Goal: Information Seeking & Learning: Learn about a topic

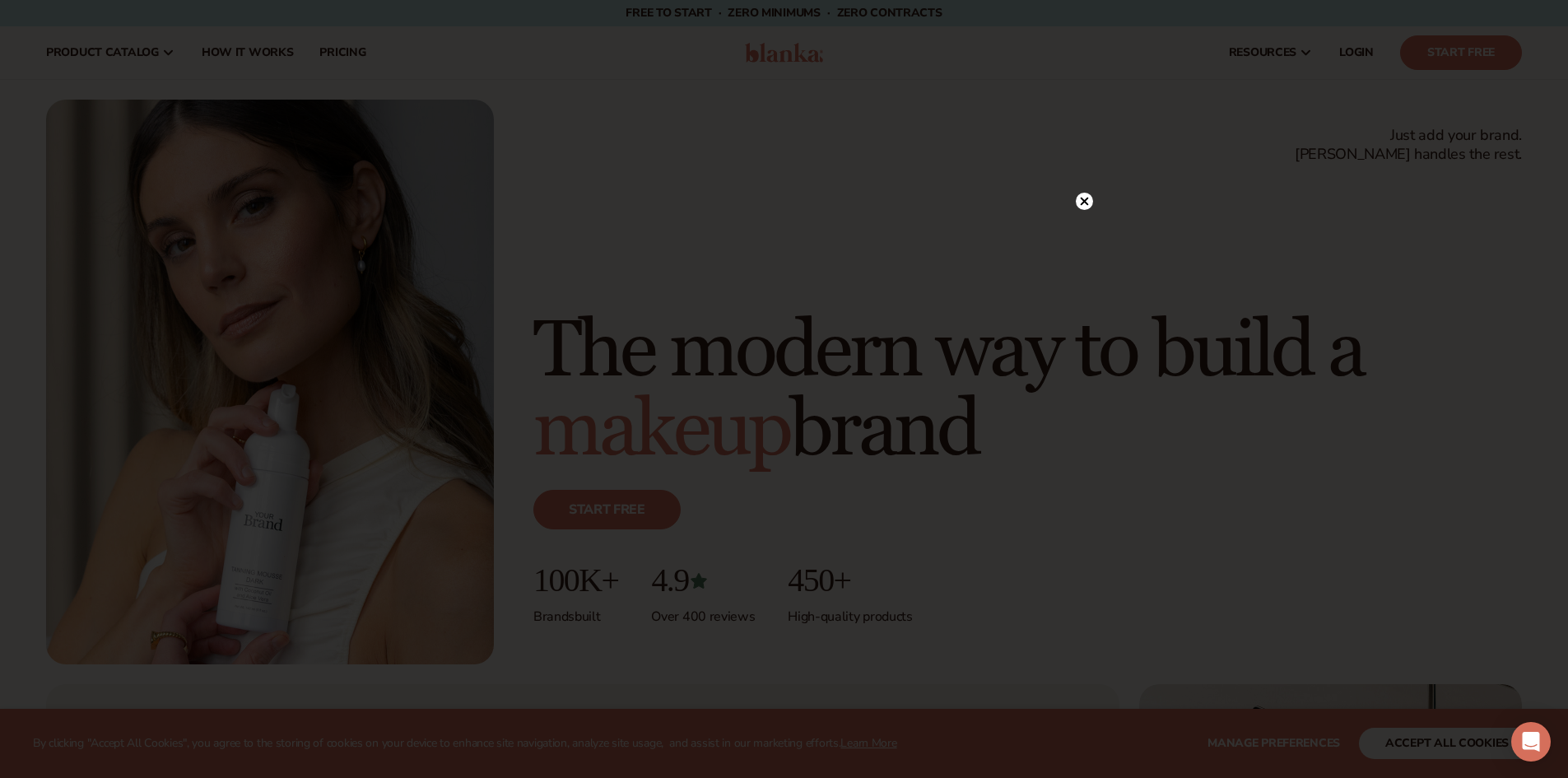
click at [1085, 193] on circle at bounding box center [1084, 200] width 17 height 17
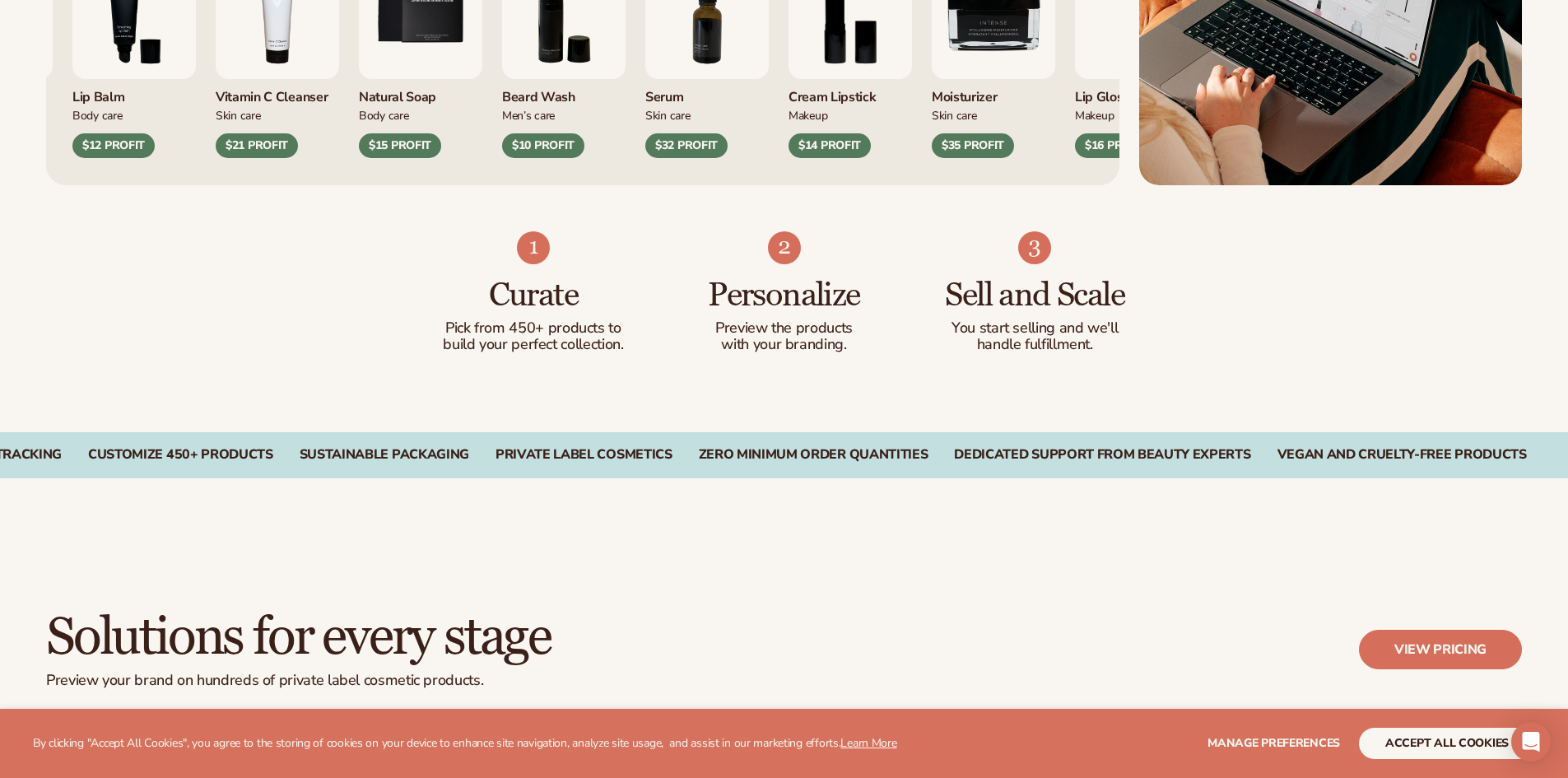
scroll to position [988, 0]
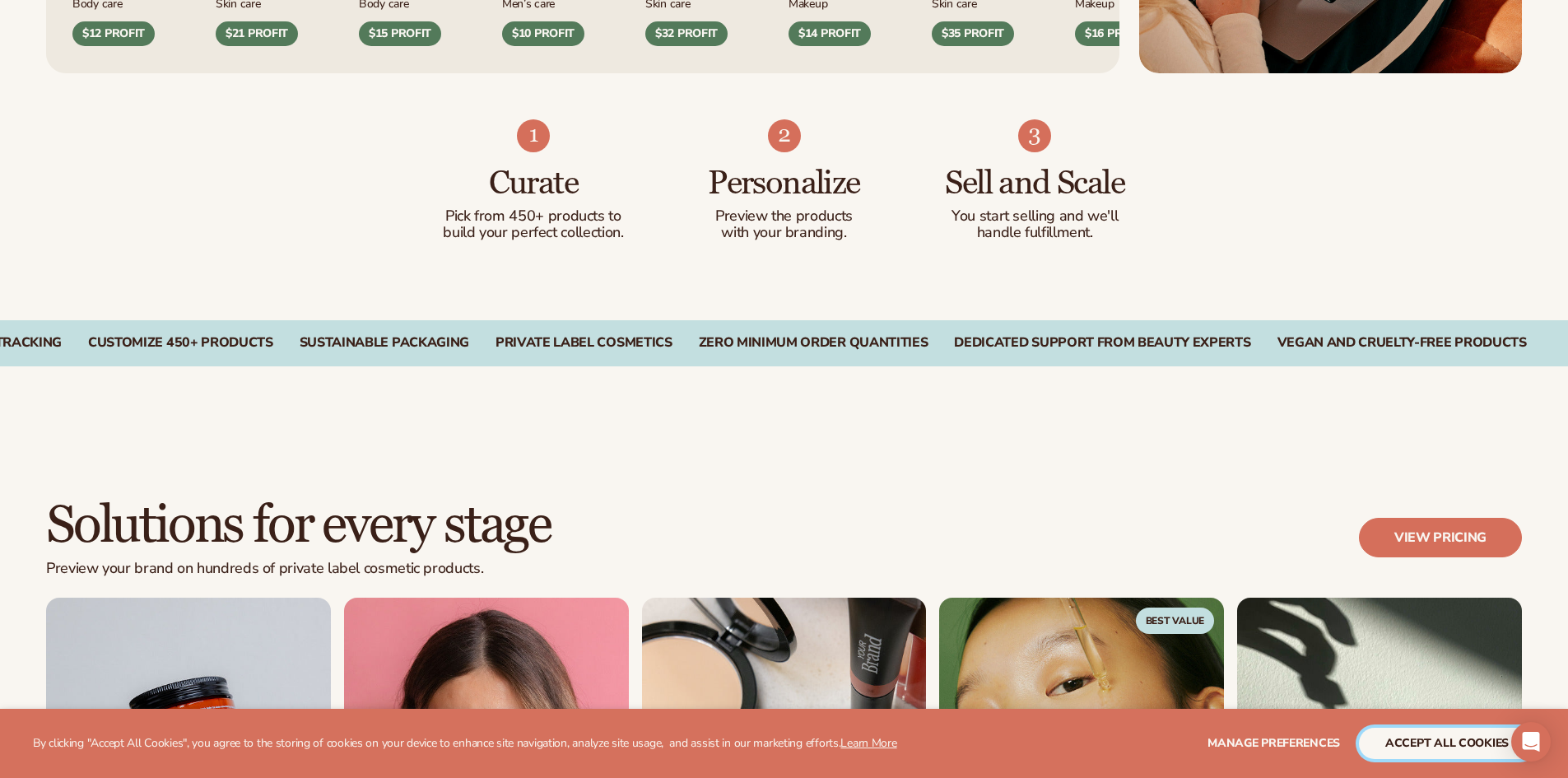
click at [1449, 749] on button "accept all cookies" at bounding box center [1447, 743] width 176 height 31
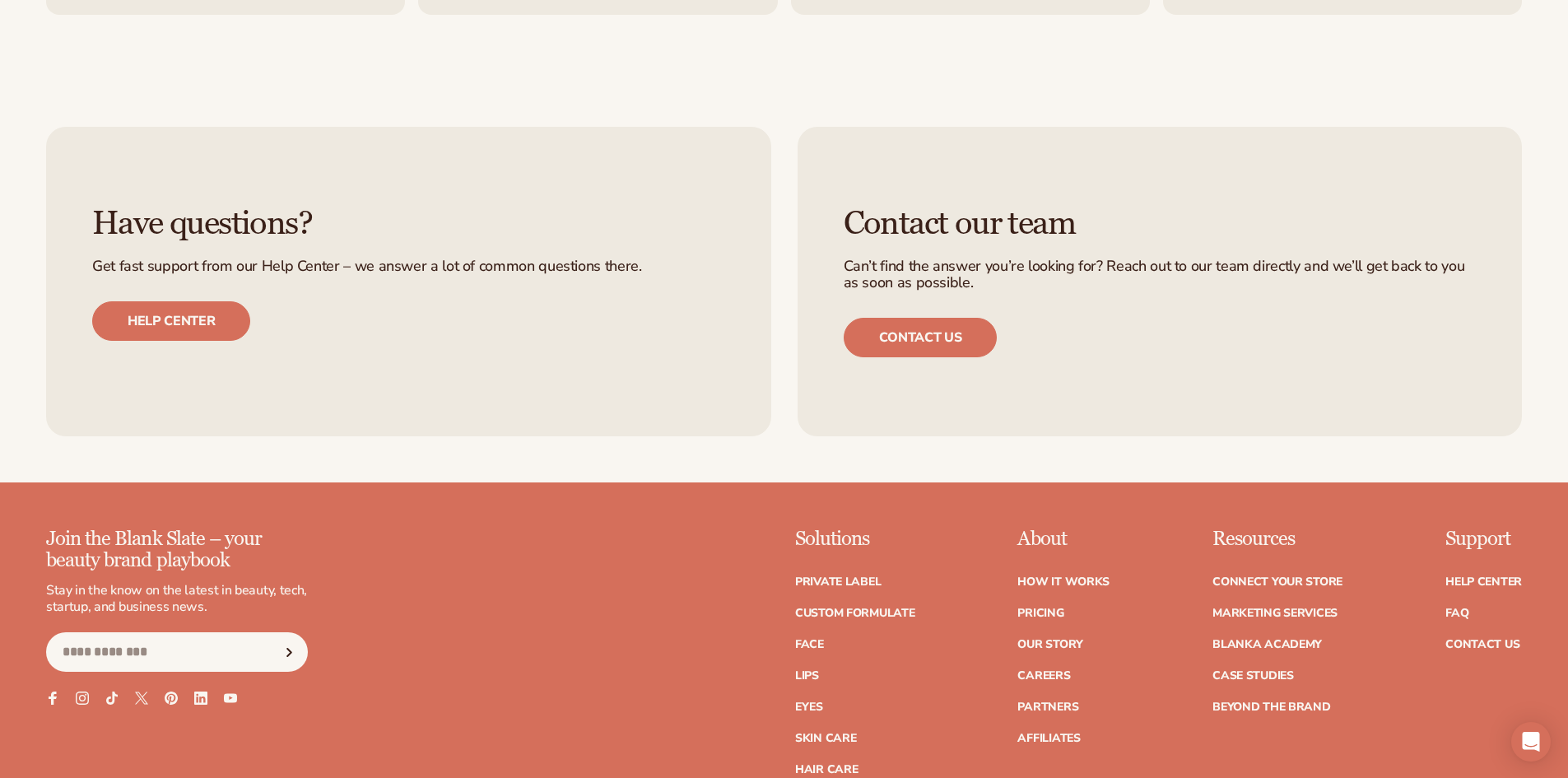
scroll to position [7164, 0]
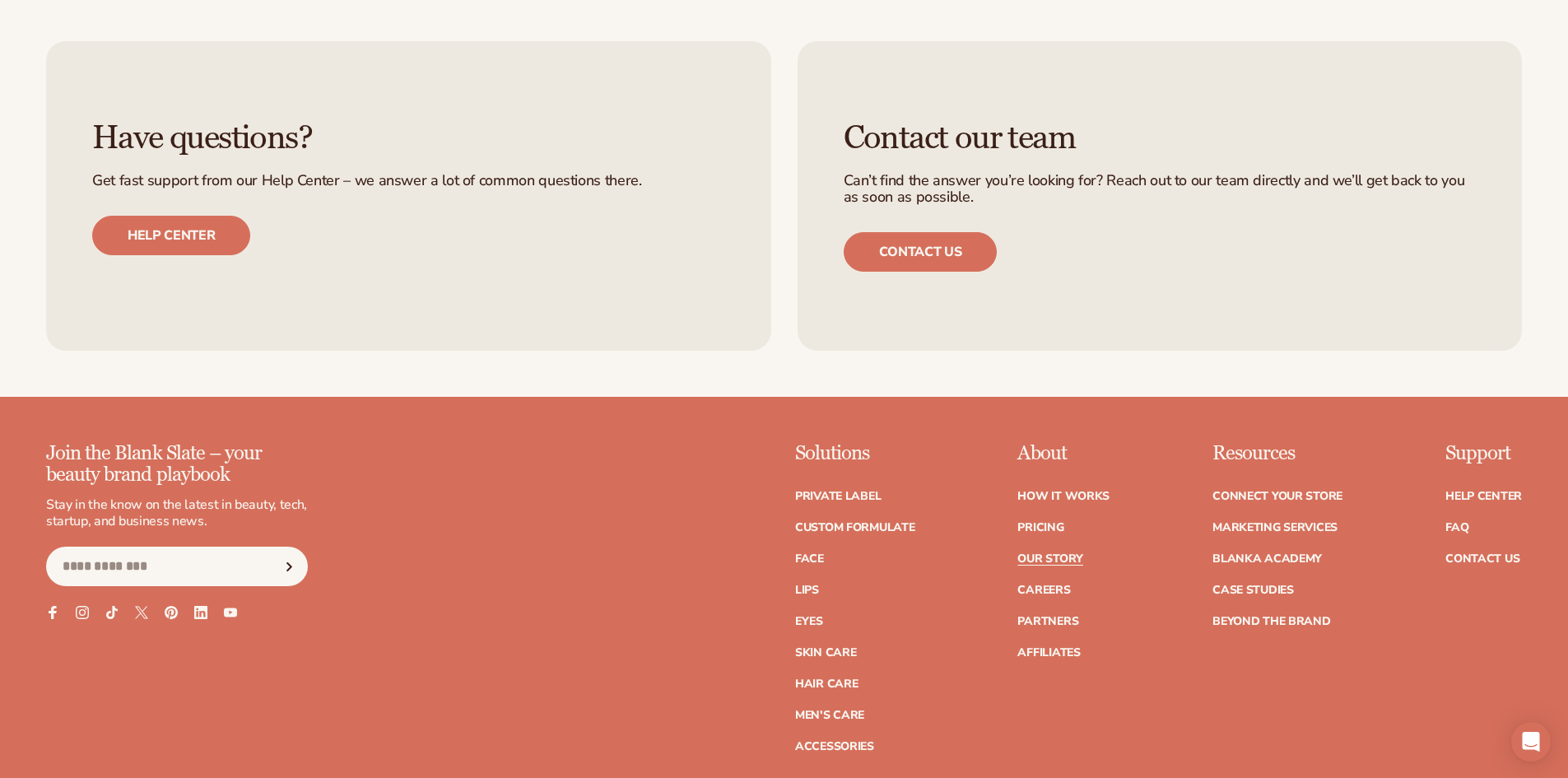
click at [1056, 558] on link "Our Story" at bounding box center [1050, 559] width 65 height 12
